Goal: Task Accomplishment & Management: Complete application form

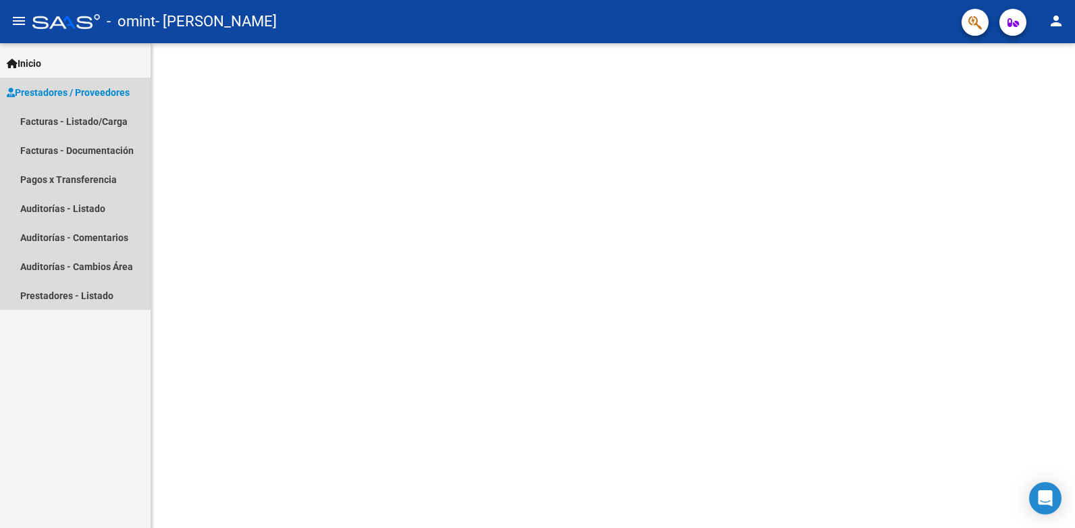
click at [81, 91] on span "Prestadores / Proveedores" at bounding box center [68, 92] width 123 height 15
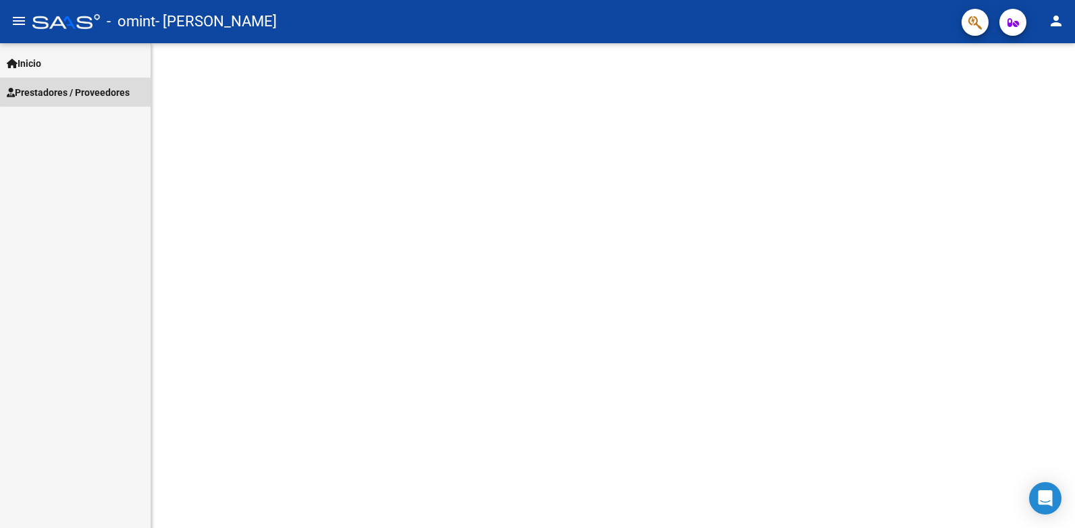
click at [81, 91] on span "Prestadores / Proveedores" at bounding box center [68, 92] width 123 height 15
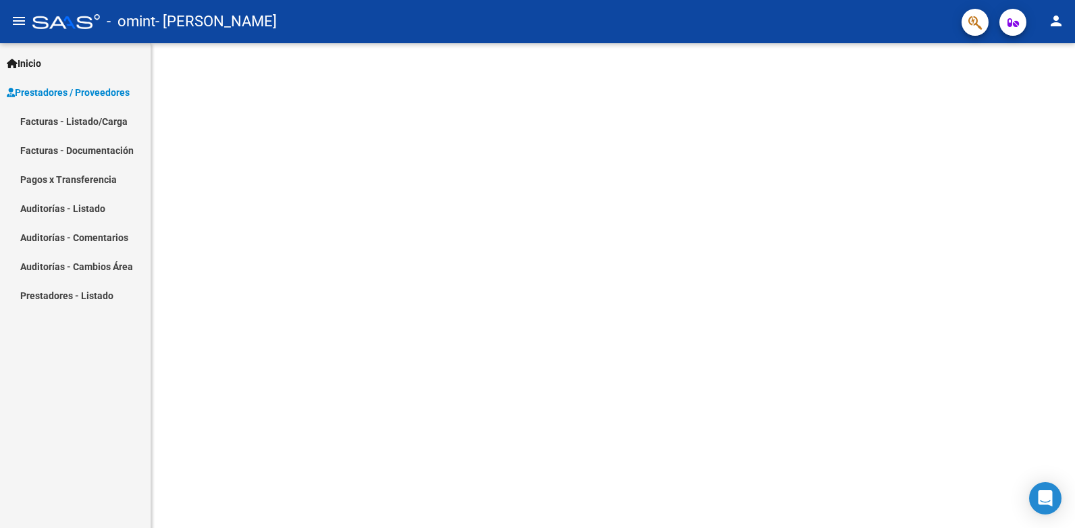
click at [108, 116] on link "Facturas - Listado/Carga" at bounding box center [75, 121] width 151 height 29
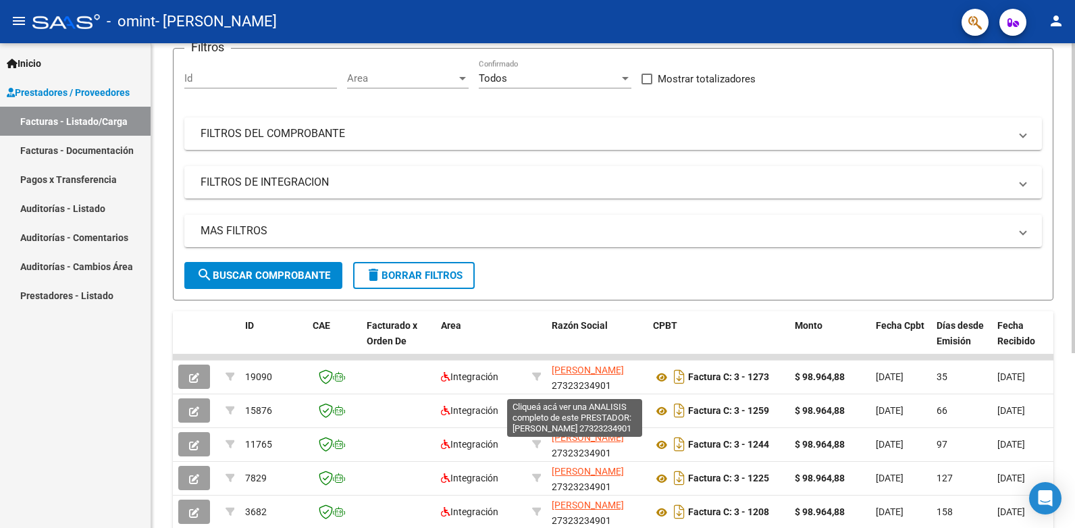
scroll to position [135, 0]
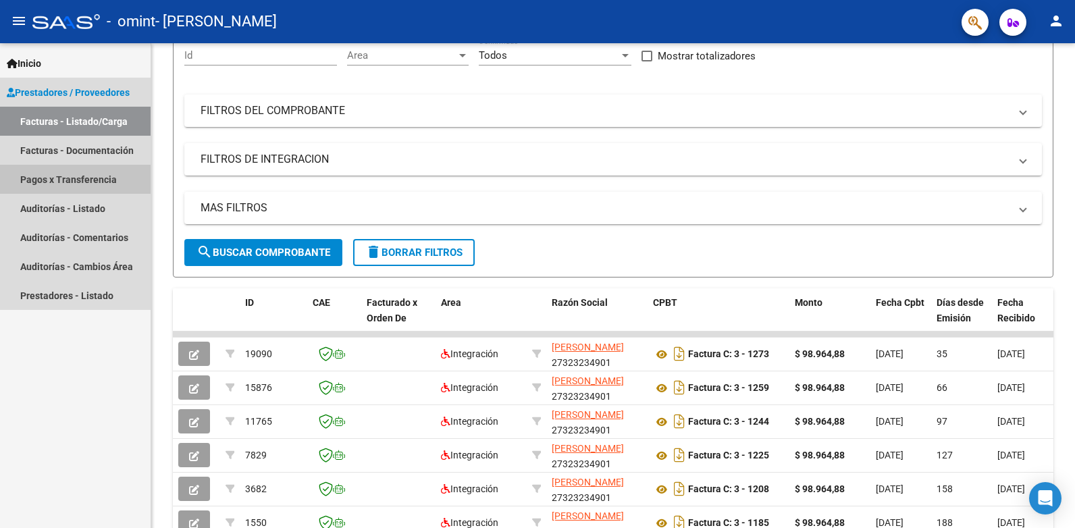
click at [66, 176] on link "Pagos x Transferencia" at bounding box center [75, 179] width 151 height 29
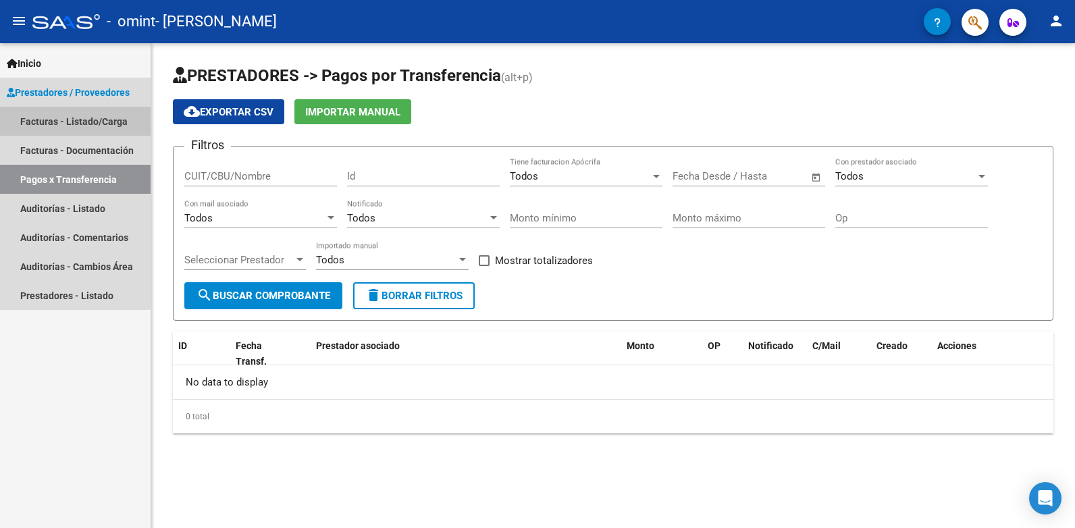
click at [88, 121] on link "Facturas - Listado/Carga" at bounding box center [75, 121] width 151 height 29
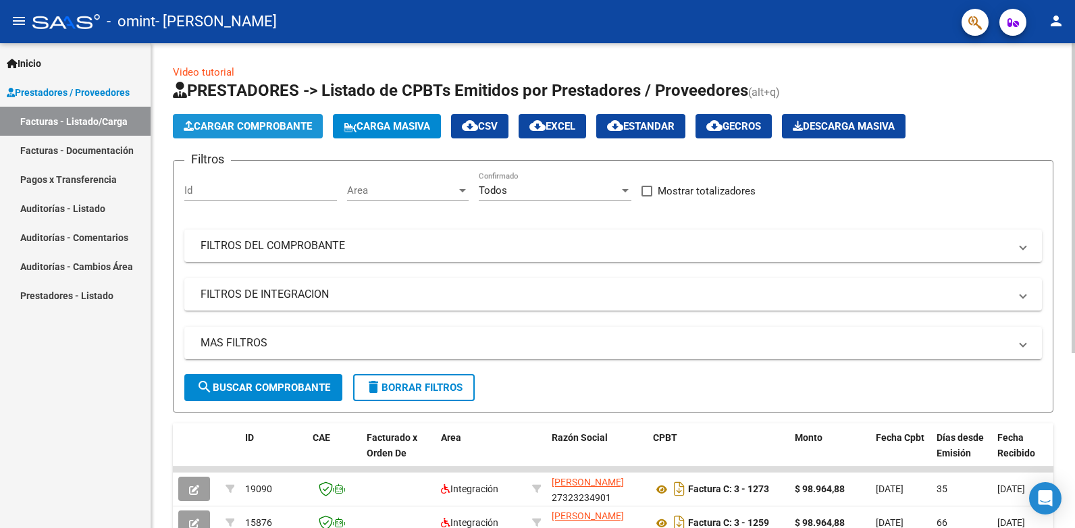
click at [236, 123] on span "Cargar Comprobante" at bounding box center [248, 126] width 128 height 12
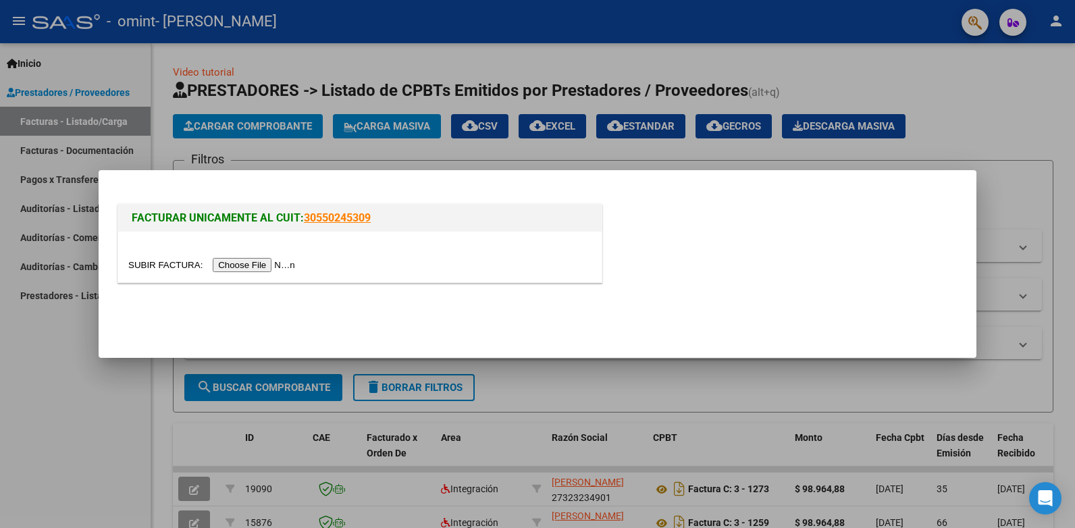
click at [245, 262] on input "file" at bounding box center [213, 265] width 171 height 14
click at [234, 266] on input "file" at bounding box center [213, 265] width 171 height 14
click at [251, 263] on input "file" at bounding box center [213, 265] width 171 height 14
